Goal: Use online tool/utility: Utilize a website feature to perform a specific function

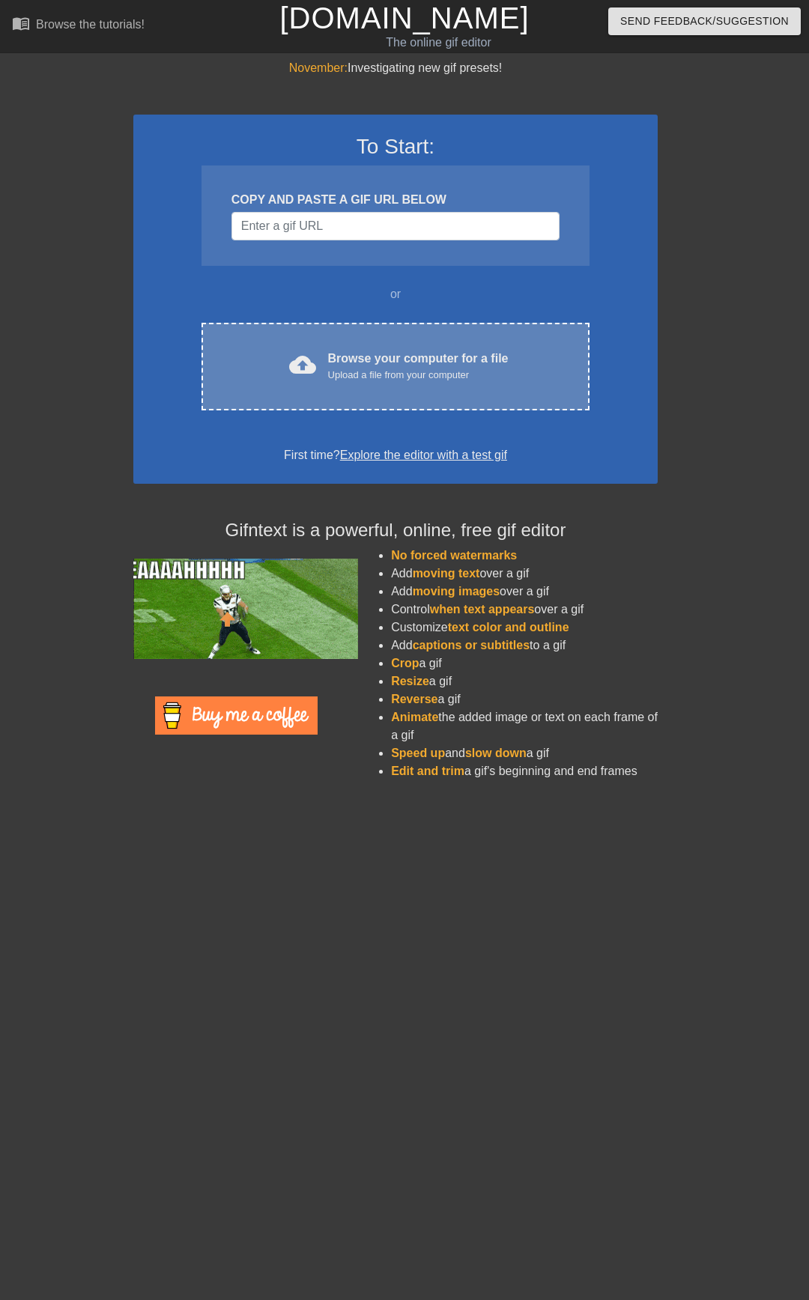
click at [421, 385] on div "cloud_upload Browse your computer for a file Upload a file from your computer C…" at bounding box center [395, 367] width 388 height 88
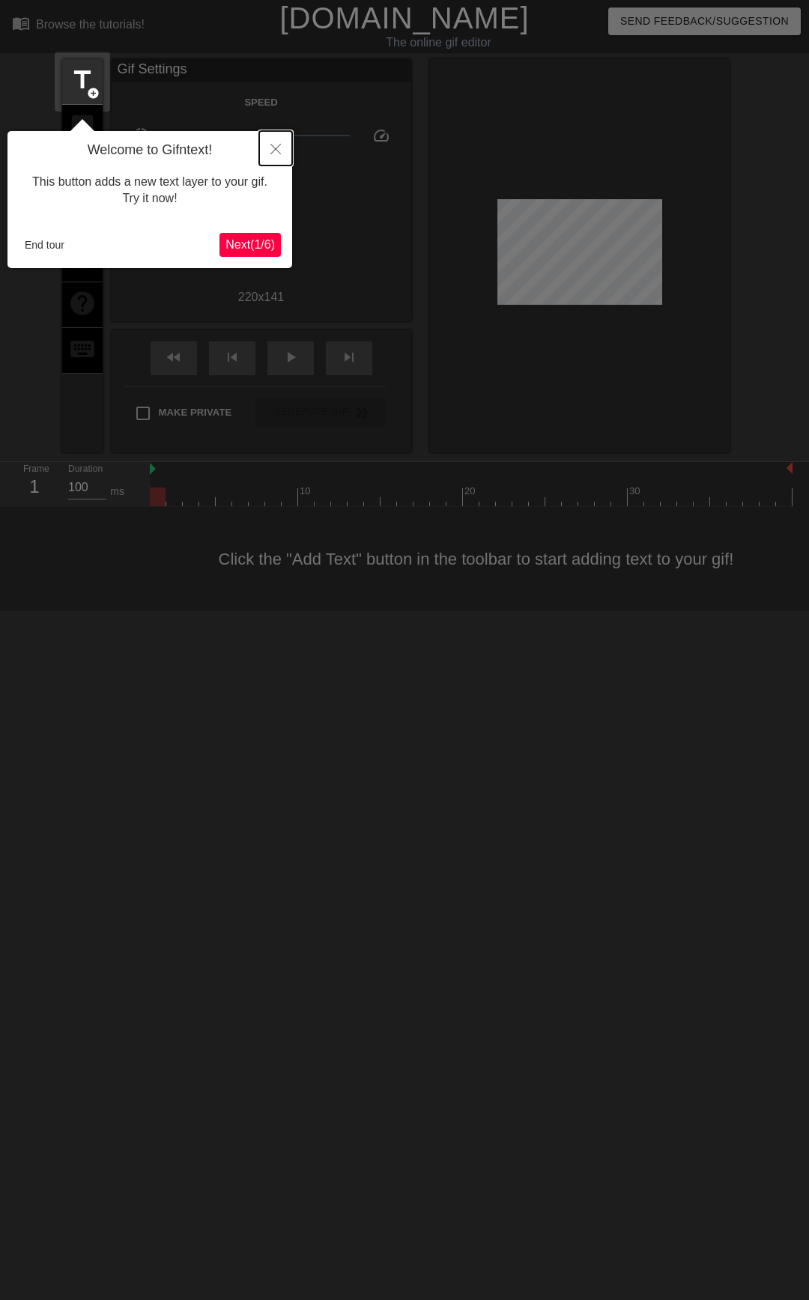
click at [275, 149] on icon "Close" at bounding box center [275, 149] width 10 height 10
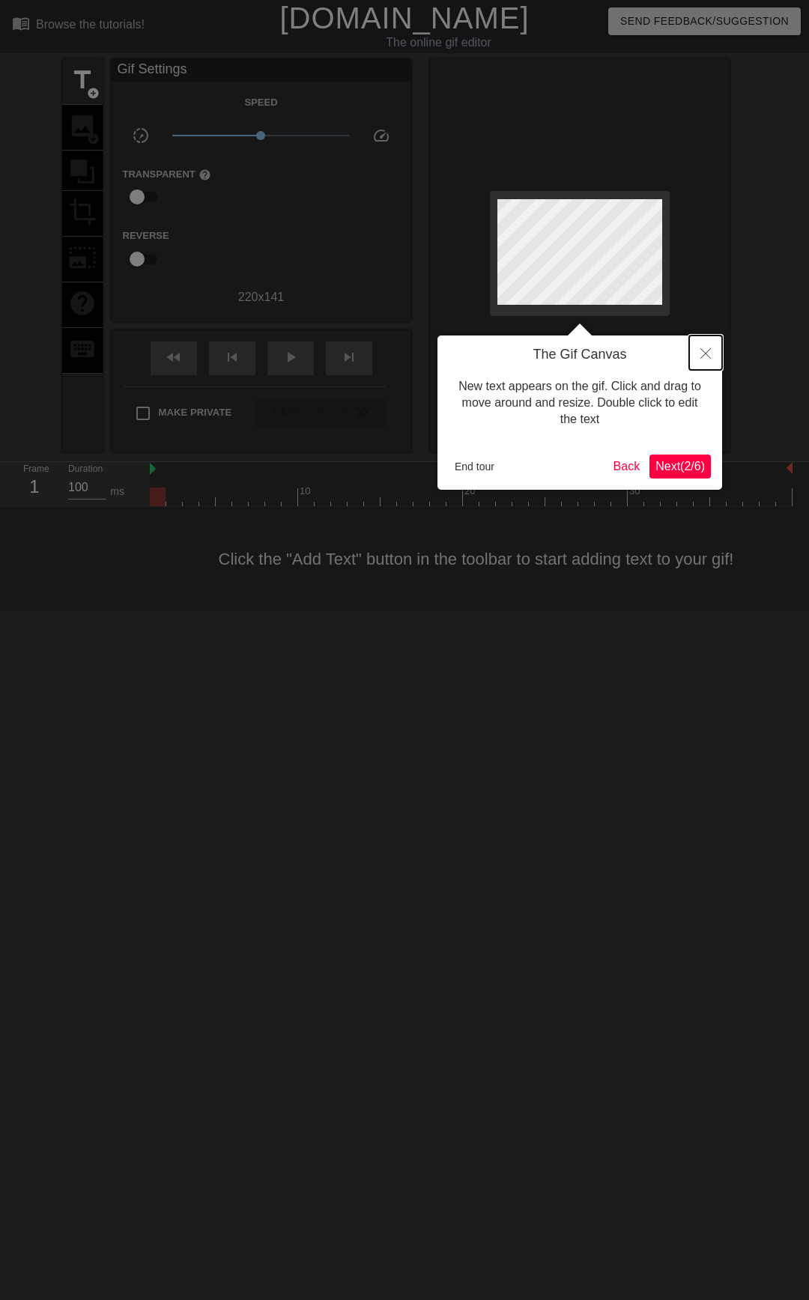
click at [712, 353] on button "Close" at bounding box center [705, 352] width 33 height 34
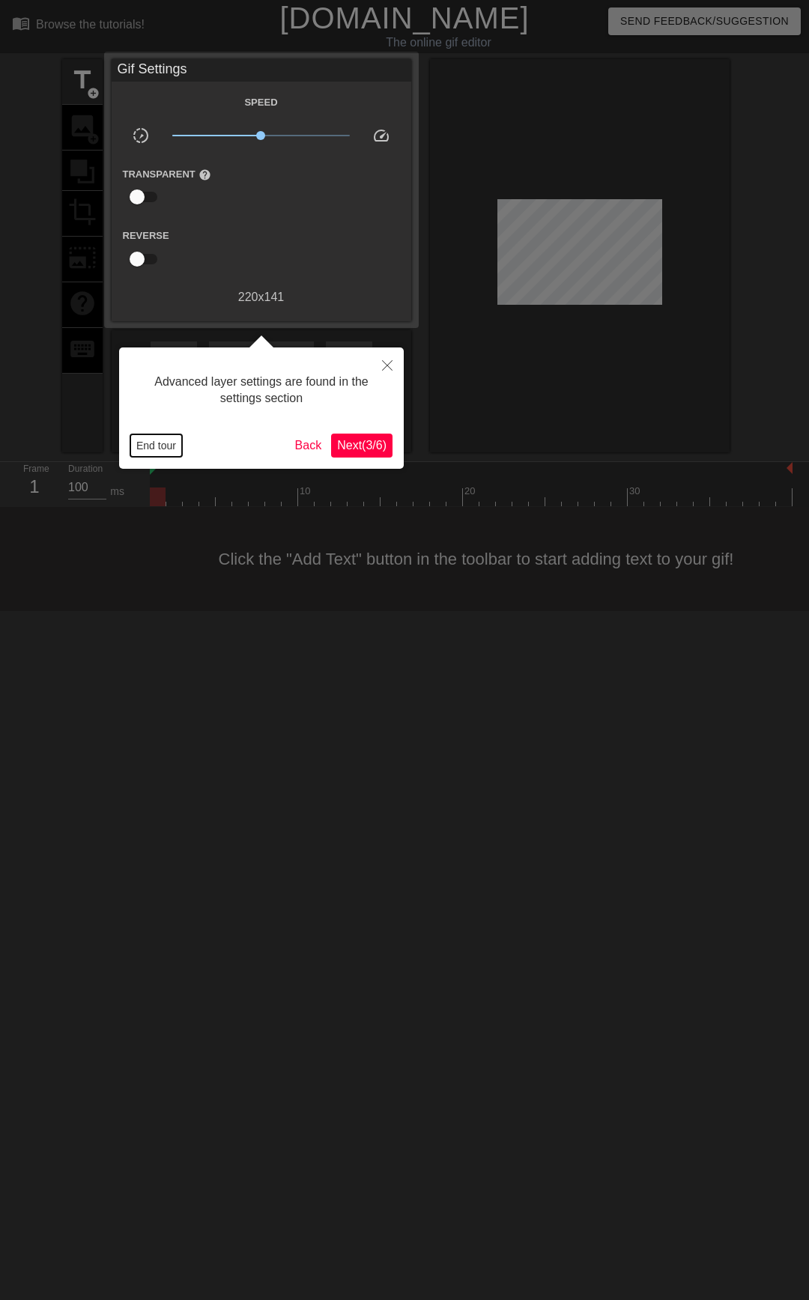
click at [161, 451] on button "End tour" at bounding box center [156, 445] width 52 height 22
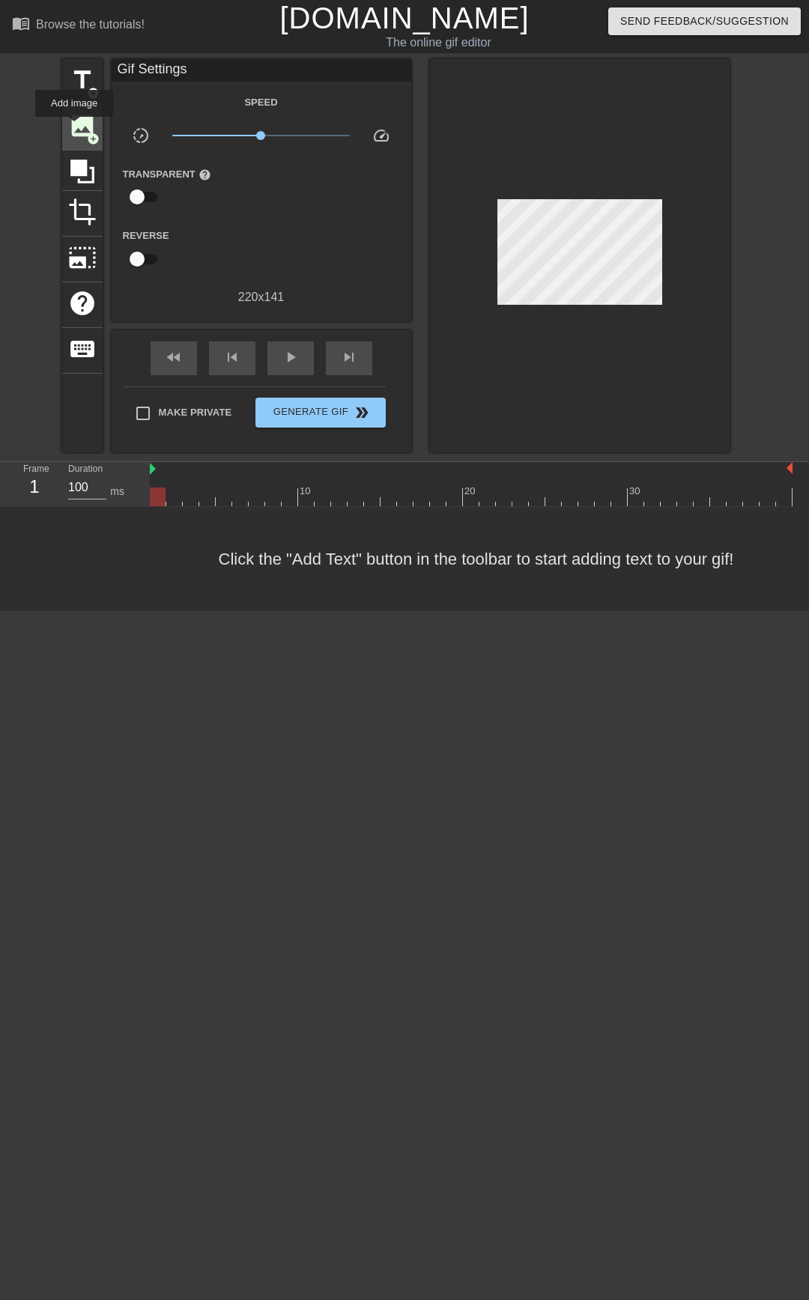
click at [74, 127] on span "image" at bounding box center [82, 126] width 28 height 28
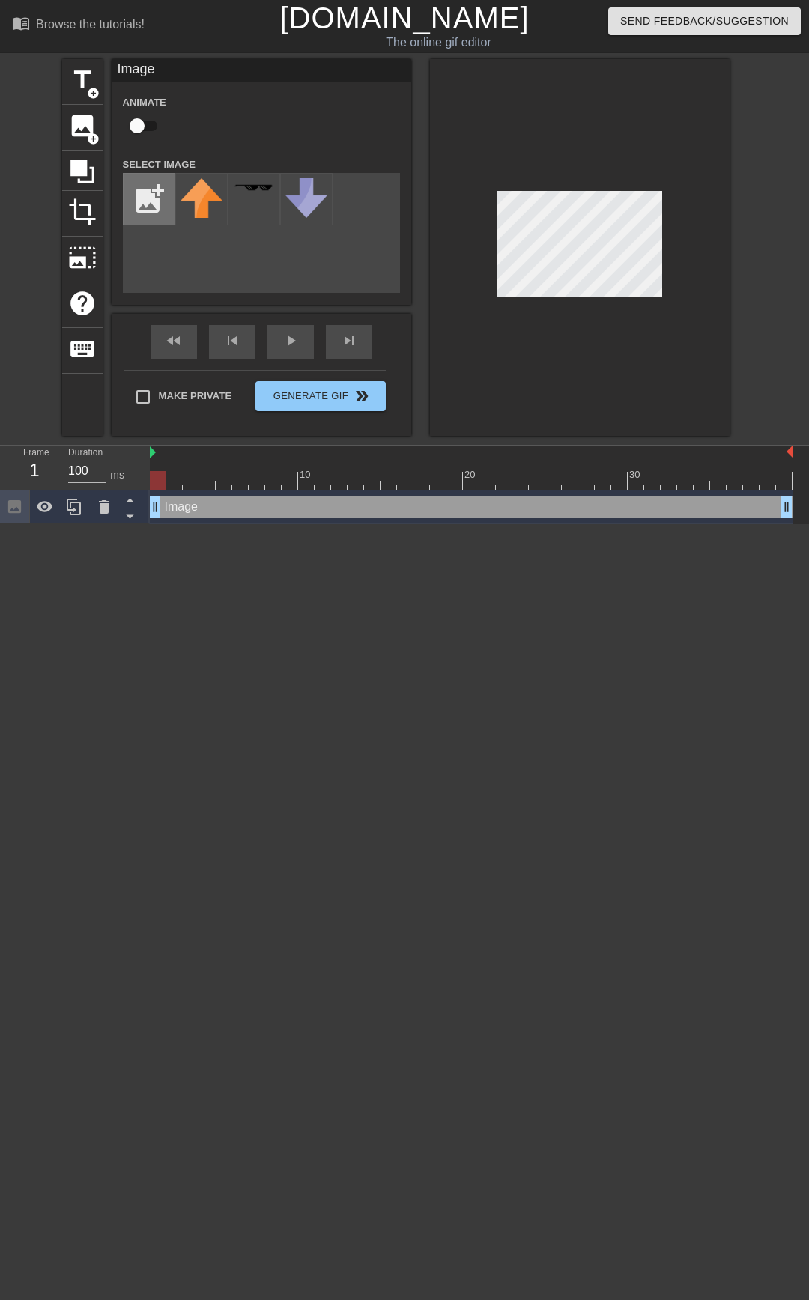
click at [133, 198] on input "file" at bounding box center [149, 199] width 51 height 51
type input "C:\fakepath\Walmart_logo_(2008).svg"
click at [197, 197] on div at bounding box center [201, 199] width 52 height 52
click at [483, 225] on div at bounding box center [580, 247] width 300 height 377
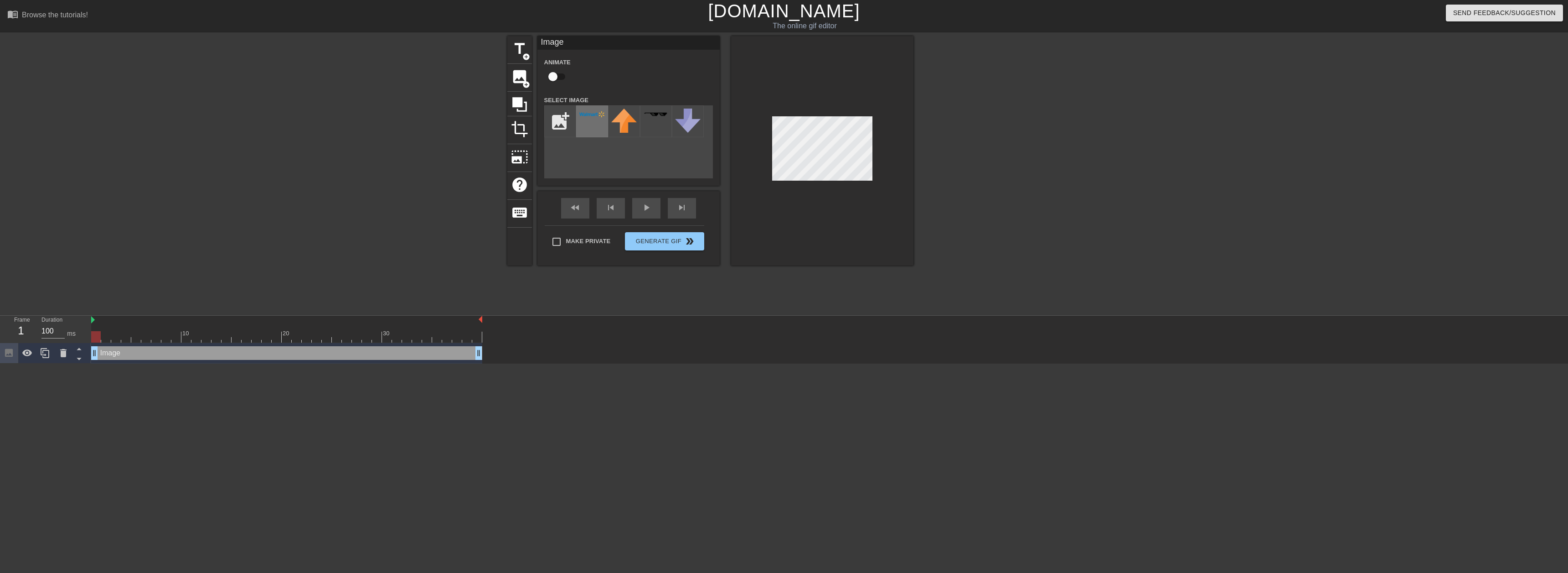
click at [492, 121] on div at bounding box center [592, 121] width 32 height 32
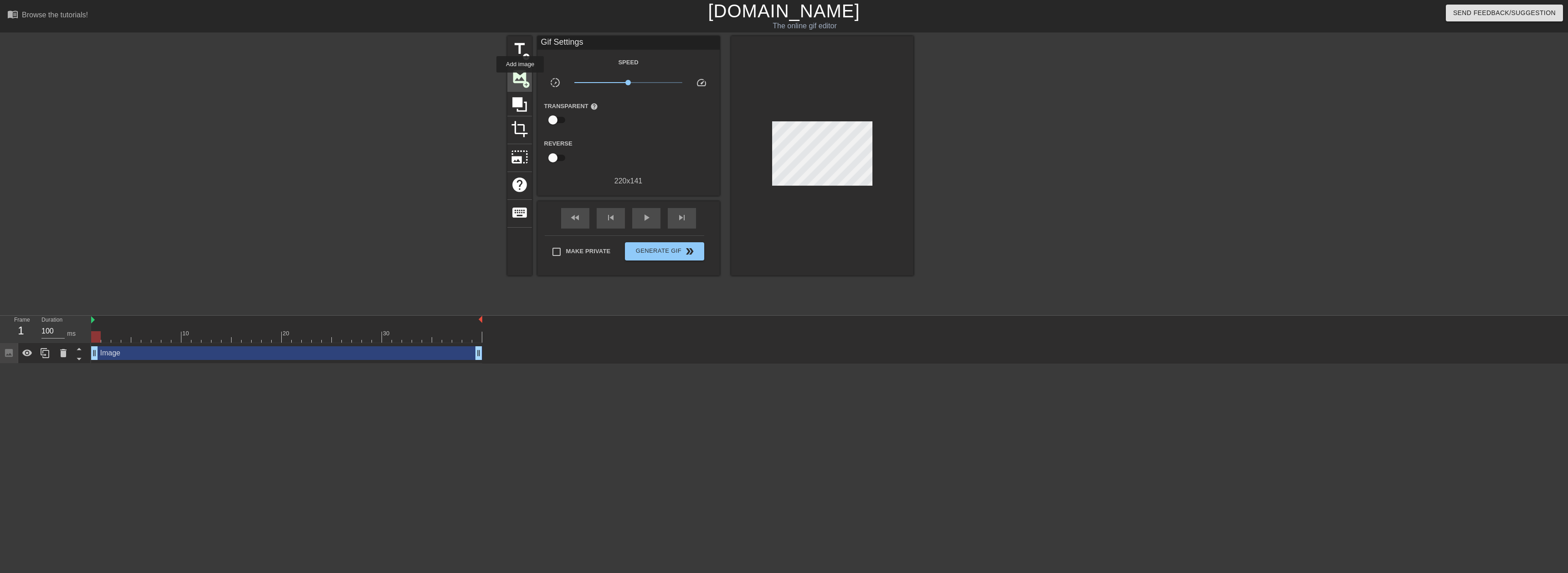
click at [492, 79] on span "image" at bounding box center [519, 77] width 17 height 17
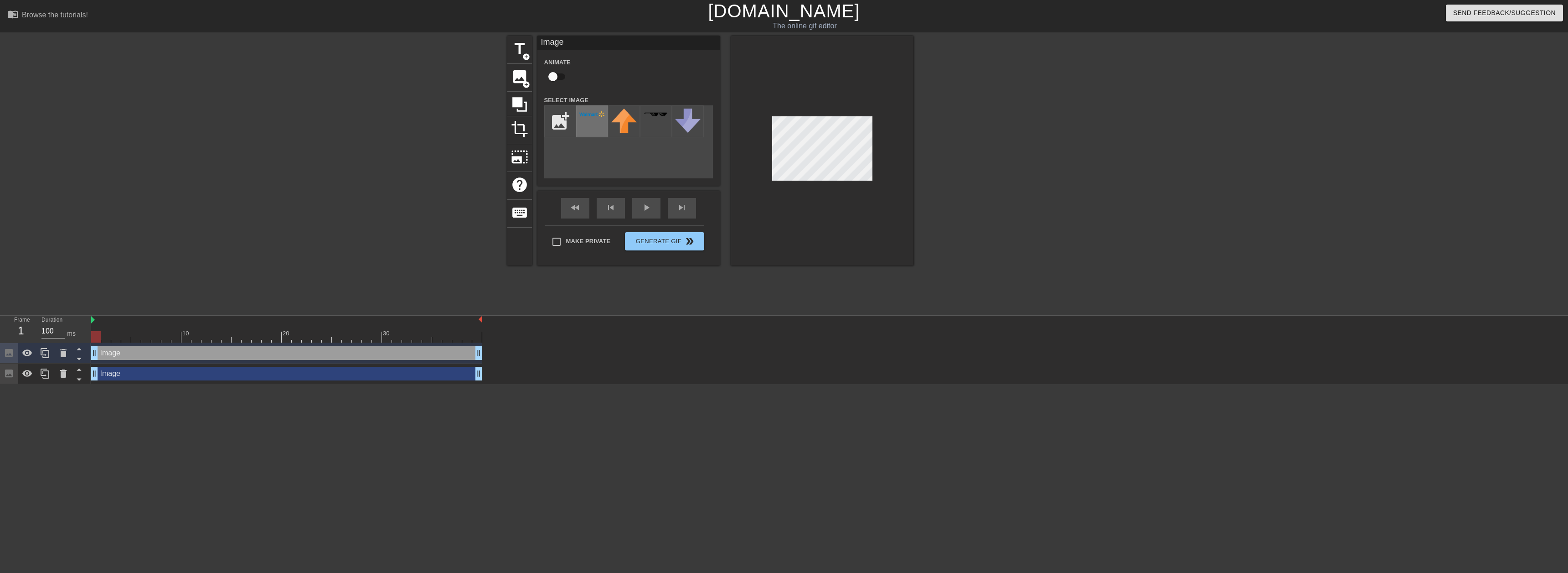
click at [492, 116] on img at bounding box center [592, 114] width 26 height 6
click at [492, 129] on input "file" at bounding box center [560, 121] width 31 height 31
type input "C:\fakepath\DBLS-Logo-2017.png"
click at [492, 128] on div at bounding box center [592, 121] width 32 height 32
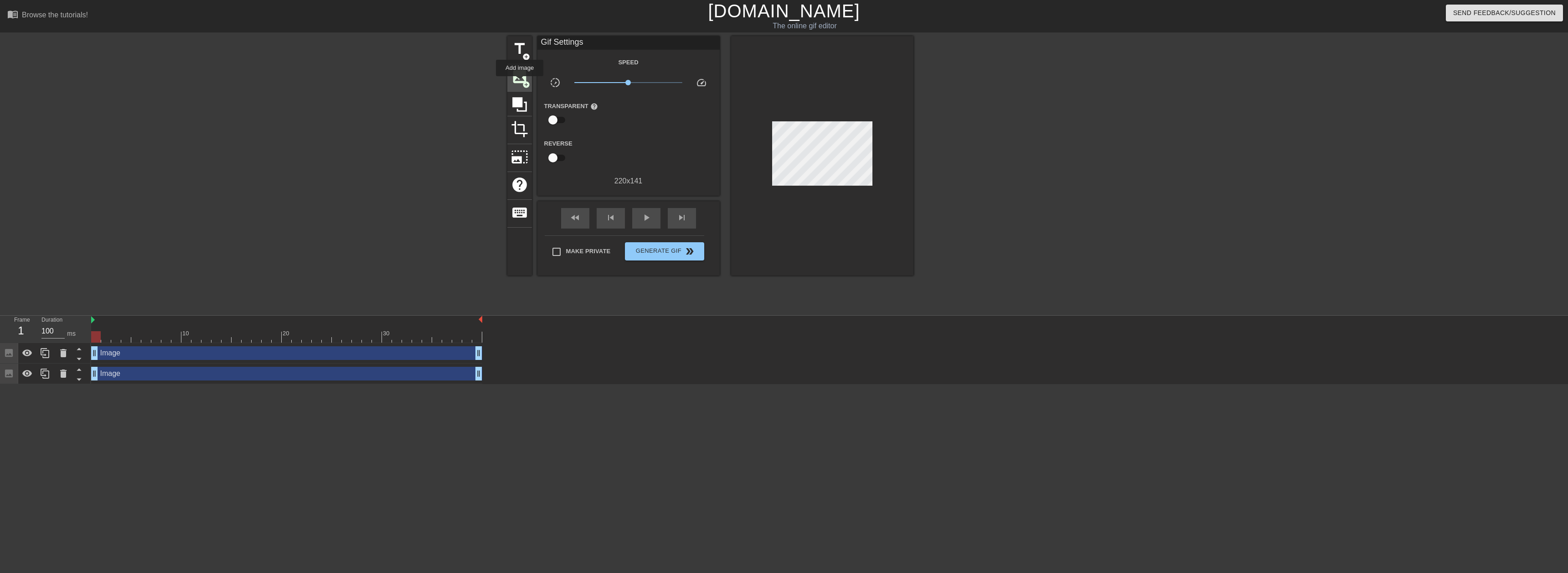
click at [492, 83] on span "image" at bounding box center [519, 77] width 17 height 17
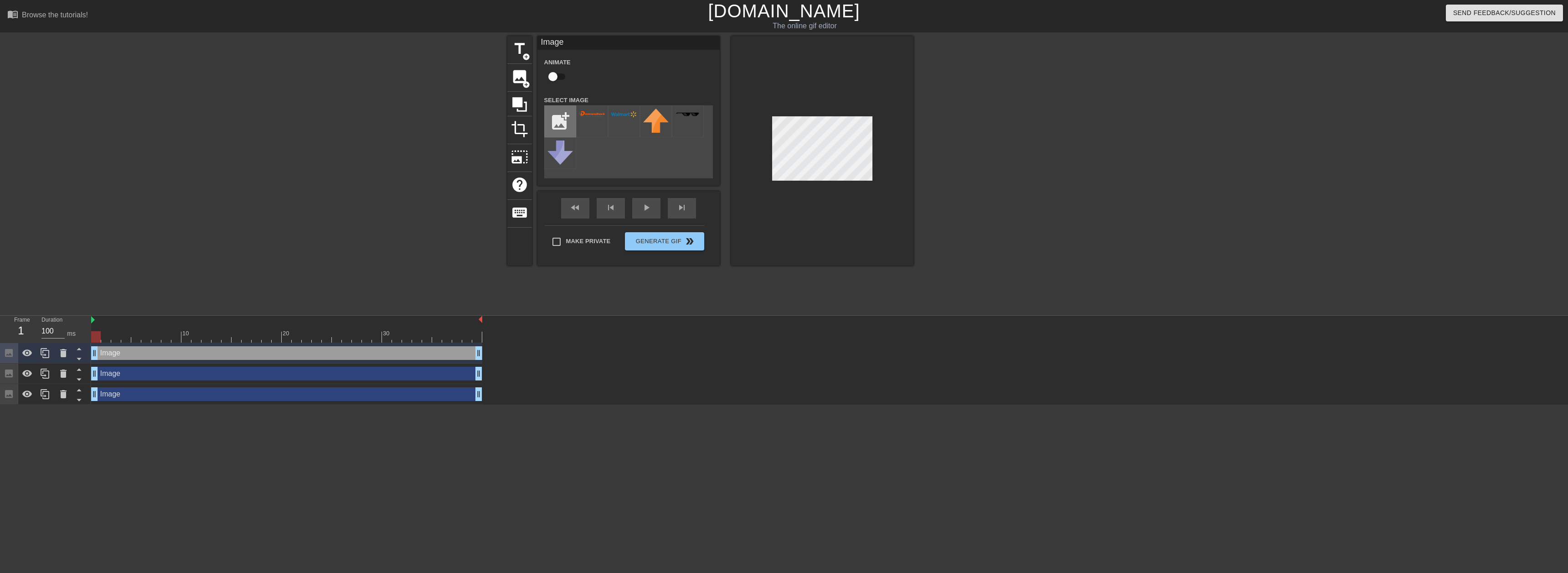
click at [492, 125] on input "file" at bounding box center [560, 121] width 31 height 31
type input "C:\fakepath\Walmart_logo_(2008).svg"
click at [492, 119] on div at bounding box center [592, 121] width 32 height 32
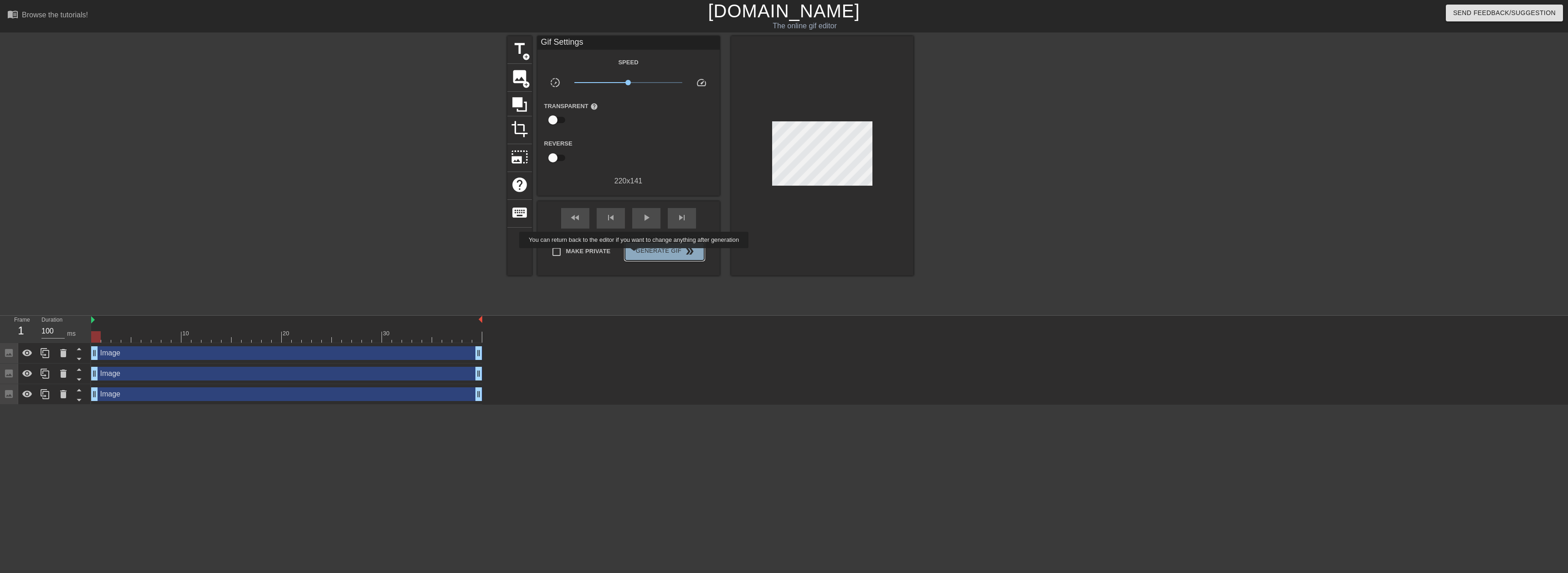
click at [492, 255] on span "Generate Gif double_arrow" at bounding box center [665, 251] width 72 height 11
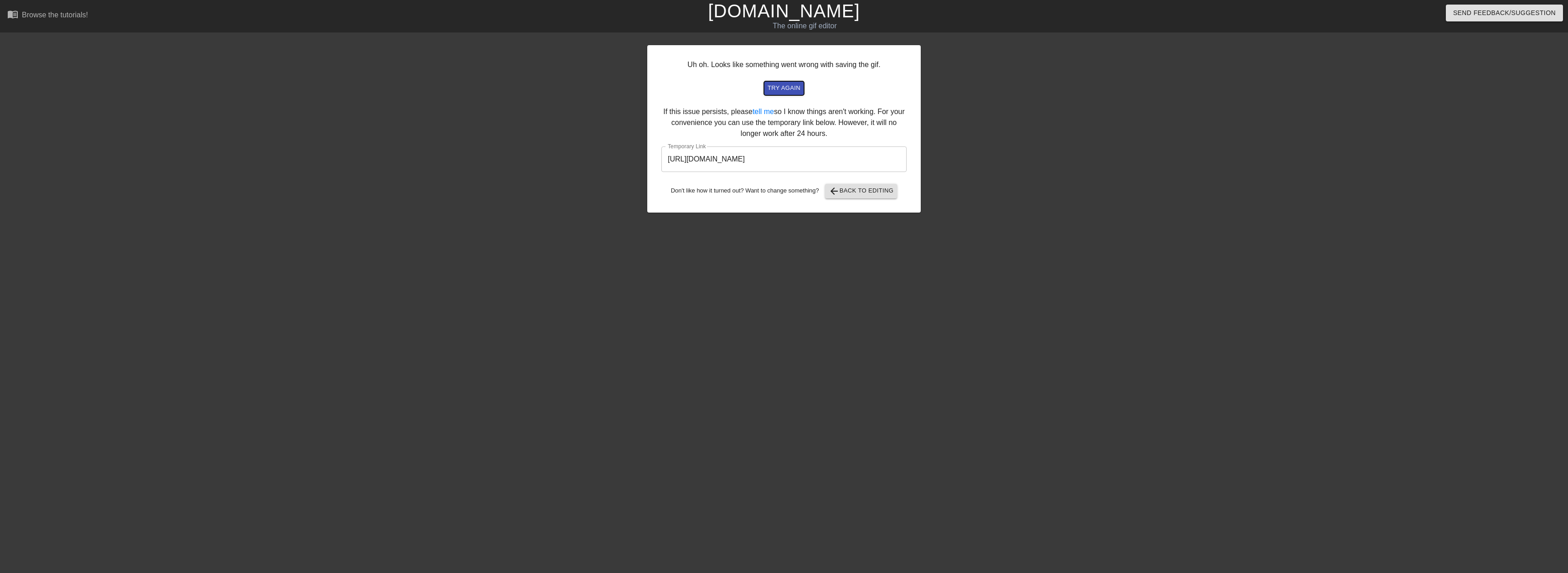
click at [492, 87] on span "try again" at bounding box center [784, 88] width 33 height 10
click at [492, 158] on input "[URL][DOMAIN_NAME]" at bounding box center [784, 159] width 245 height 26
